Goal: Transaction & Acquisition: Purchase product/service

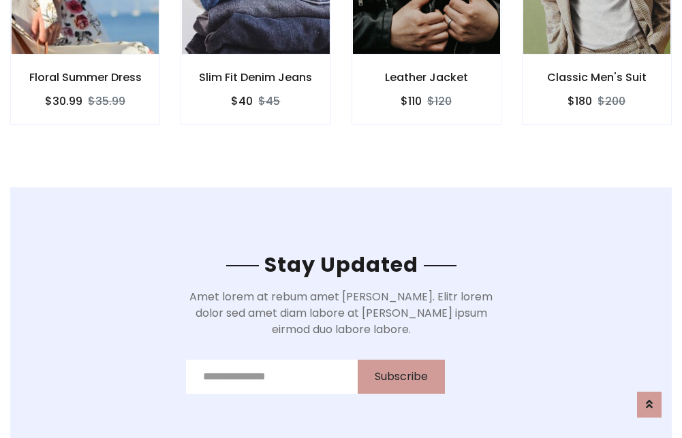
scroll to position [2051, 0]
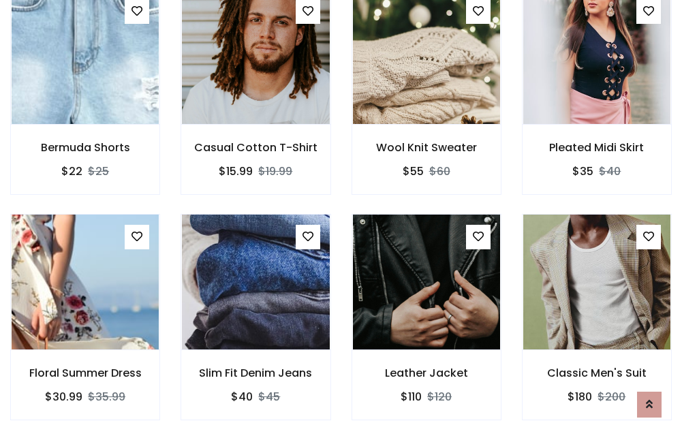
click at [341, 219] on div "Leather Jacket $110 $120" at bounding box center [426, 326] width 170 height 225
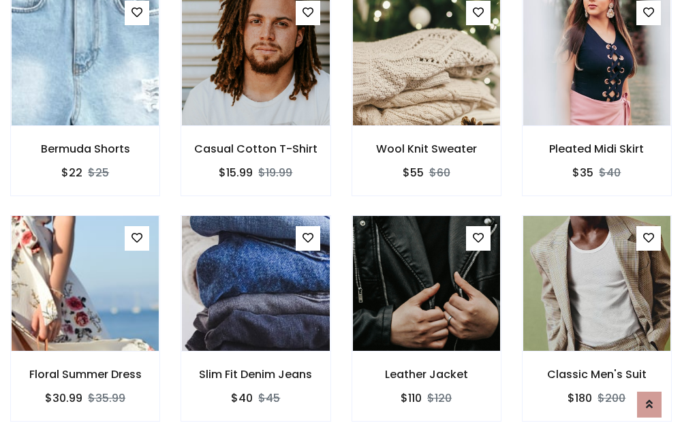
click at [341, 219] on div "Leather Jacket $110 $120" at bounding box center [426, 327] width 170 height 225
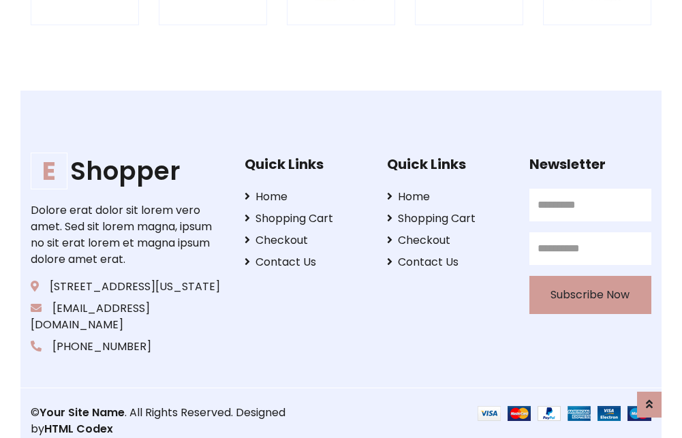
scroll to position [2592, 0]
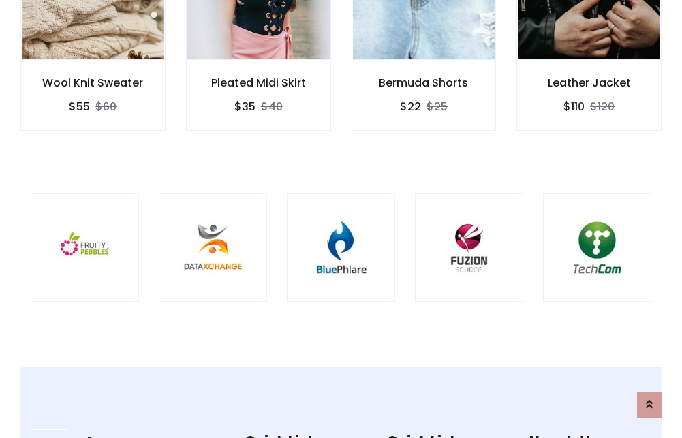
click at [340, 219] on img at bounding box center [341, 247] width 74 height 74
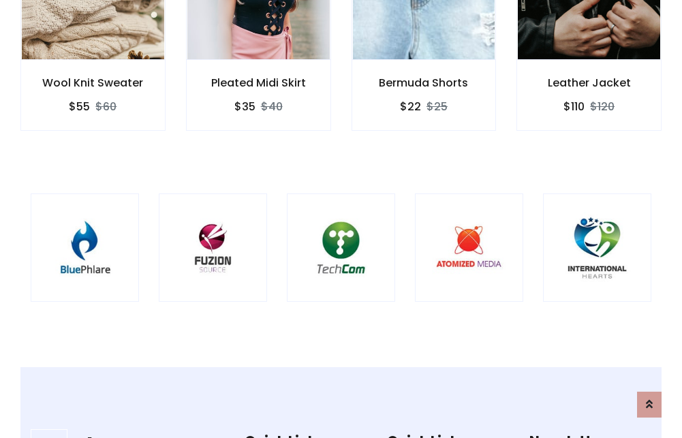
click at [340, 219] on img at bounding box center [341, 247] width 74 height 74
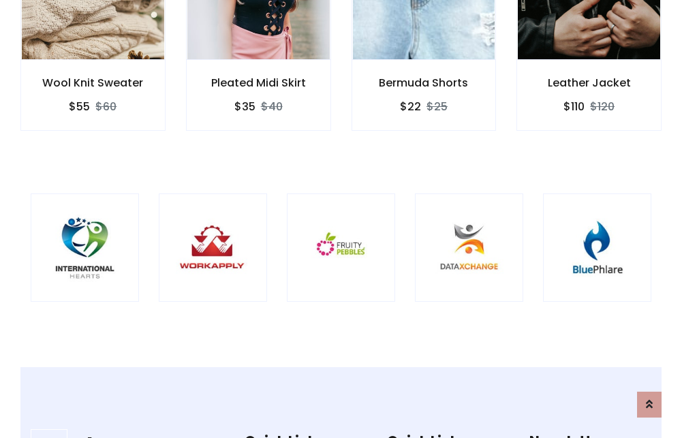
scroll to position [0, 0]
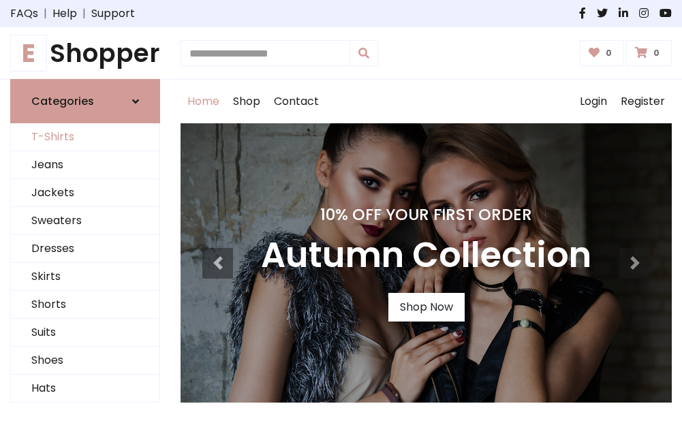
click at [85, 138] on link "T-Shirts" at bounding box center [85, 137] width 148 height 28
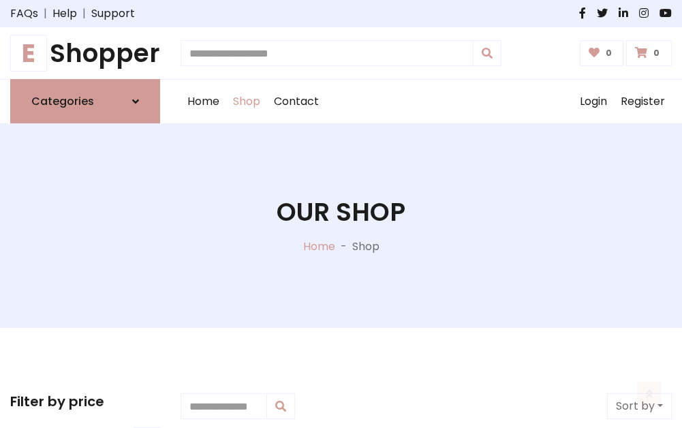
scroll to position [546, 0]
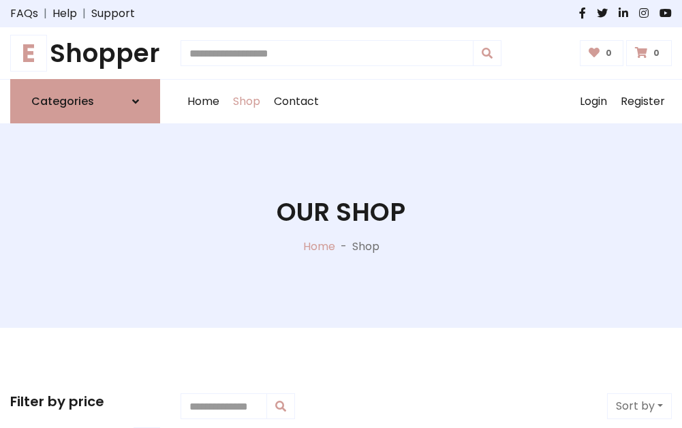
click at [85, 53] on h1 "E Shopper" at bounding box center [85, 53] width 150 height 30
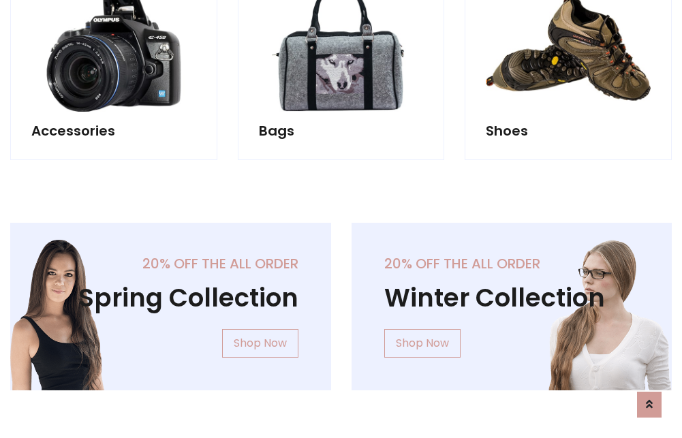
scroll to position [1323, 0]
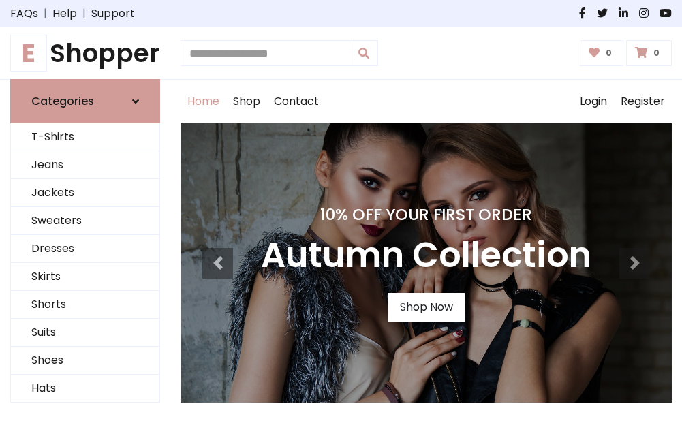
scroll to position [447, 0]
